Goal: Find specific page/section: Find specific page/section

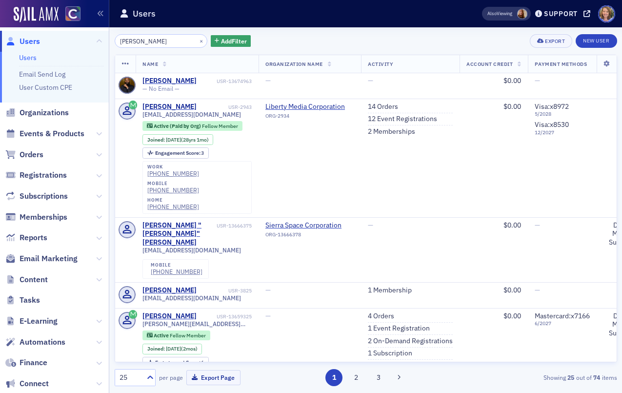
scroll to position [0, 0]
drag, startPoint x: 157, startPoint y: 39, endPoint x: 115, endPoint y: 42, distance: 42.1
click at [115, 42] on input "[PERSON_NAME]" at bounding box center [161, 41] width 93 height 14
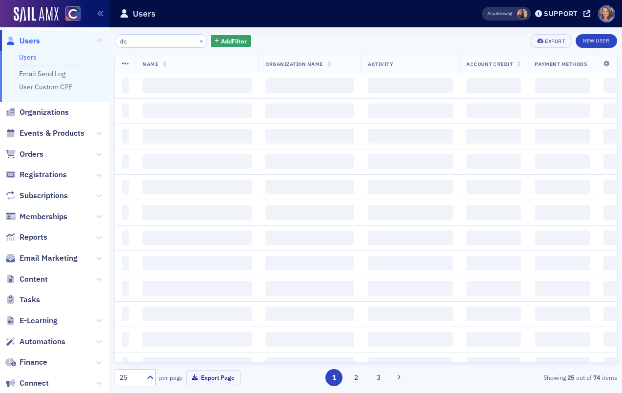
type input "d"
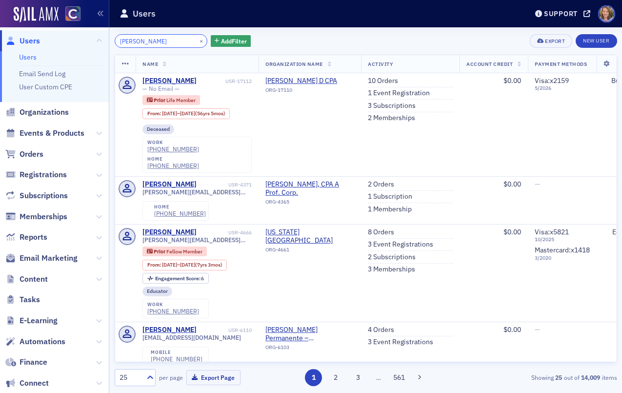
drag, startPoint x: 139, startPoint y: 39, endPoint x: 120, endPoint y: 39, distance: 19.0
click at [121, 39] on input "[PERSON_NAME]" at bounding box center [161, 41] width 93 height 14
type input "c"
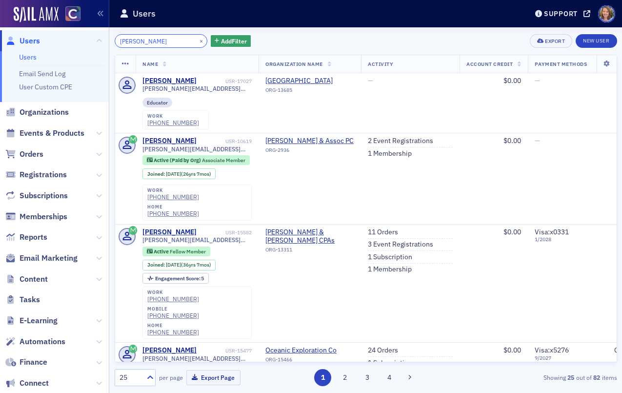
type input "[PERSON_NAME]"
